Goal: Navigation & Orientation: Find specific page/section

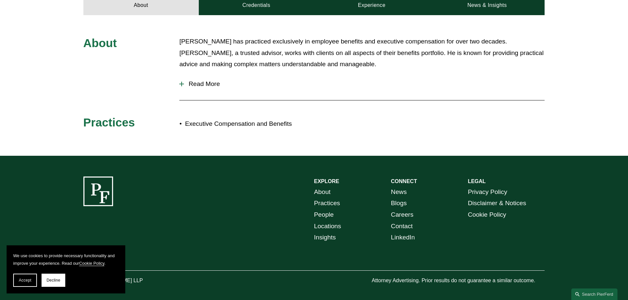
scroll to position [315, 0]
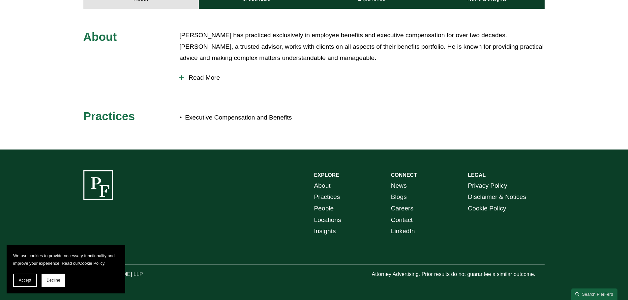
drag, startPoint x: 176, startPoint y: 224, endPoint x: 180, endPoint y: 220, distance: 5.7
click at [176, 223] on div "EXPLORE CONNECT About Practices People Locations Insights News Blogs Careers Co…" at bounding box center [314, 224] width 628 height 109
click at [323, 186] on link "About" at bounding box center [322, 186] width 16 height 12
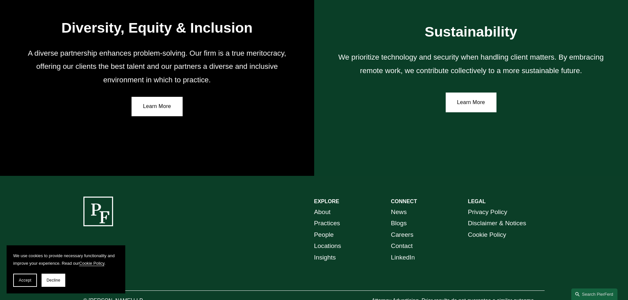
scroll to position [1217, 0]
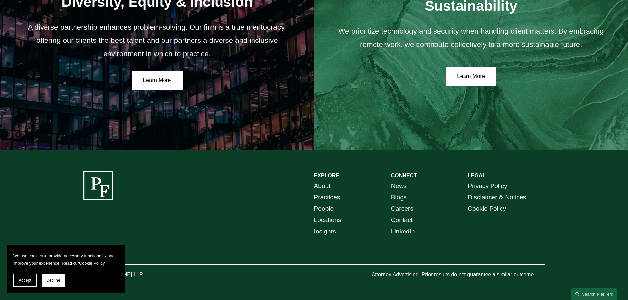
click at [325, 213] on link "People" at bounding box center [324, 209] width 20 height 12
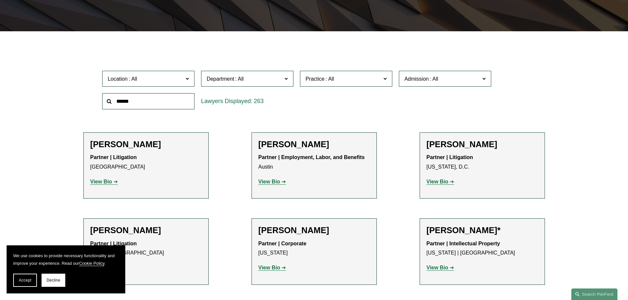
scroll to position [165, 0]
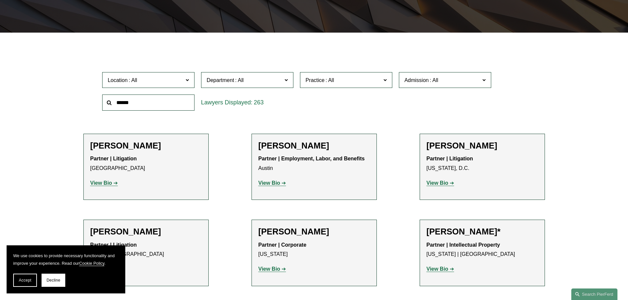
click at [169, 87] on label "Location" at bounding box center [148, 80] width 92 height 16
